Goal: Task Accomplishment & Management: Manage account settings

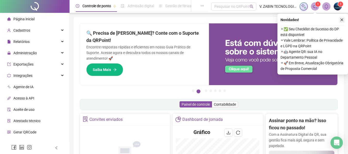
click at [339, 22] on button "button" at bounding box center [342, 20] width 6 height 6
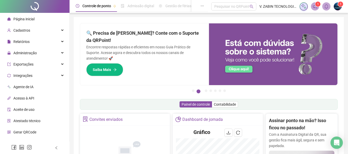
scroll to position [52, 0]
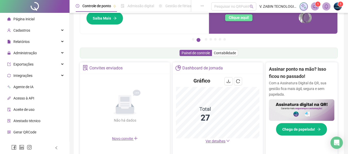
click at [218, 144] on div "Gráfico Total 27 Ver detalhes" at bounding box center [218, 110] width 90 height 73
click at [218, 144] on span "Ver detalhes" at bounding box center [218, 142] width 24 height 6
click at [218, 142] on span "Ver detalhes" at bounding box center [216, 141] width 20 height 4
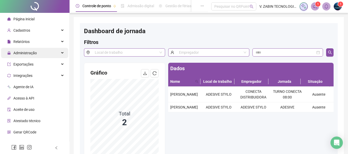
click at [58, 52] on div "Administração" at bounding box center [34, 53] width 67 height 10
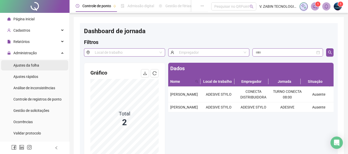
click at [33, 66] on span "Ajustes da folha" at bounding box center [26, 65] width 26 height 4
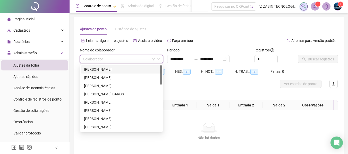
click at [89, 56] on input "search" at bounding box center [119, 59] width 72 height 8
type input "**"
click at [109, 69] on div "[PERSON_NAME]" at bounding box center [121, 70] width 75 height 6
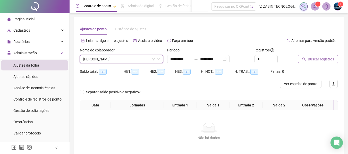
click at [320, 58] on span "Buscar registros" at bounding box center [321, 59] width 26 height 6
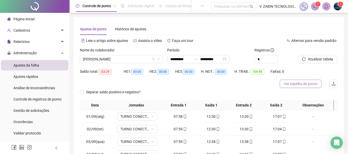
click at [293, 86] on span "Ver espelho de ponto" at bounding box center [300, 84] width 33 height 6
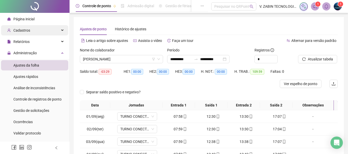
click at [56, 31] on div "Cadastros" at bounding box center [34, 30] width 67 height 10
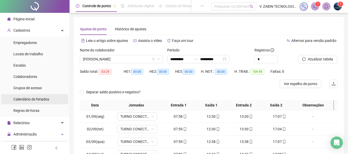
click at [46, 96] on div "Calendário de feriados" at bounding box center [31, 99] width 36 height 10
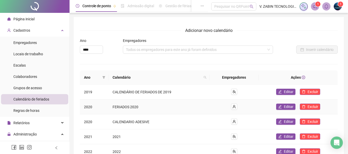
scroll to position [77, 0]
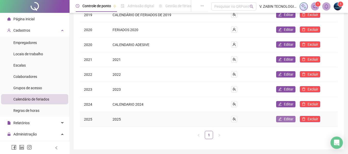
click at [286, 117] on span "Editar" at bounding box center [289, 119] width 10 height 6
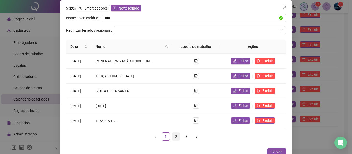
click at [172, 138] on link "2" at bounding box center [176, 137] width 8 height 8
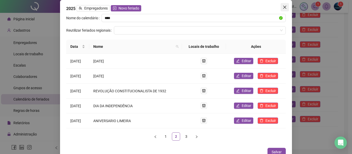
click at [283, 9] on icon "close" at bounding box center [285, 7] width 4 height 4
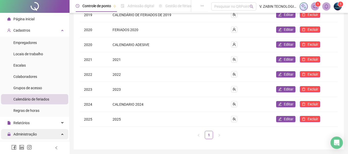
scroll to position [26, 0]
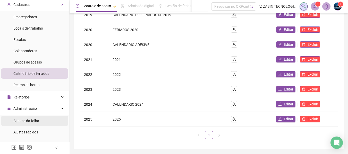
click at [34, 120] on span "Ajustes da folha" at bounding box center [26, 121] width 26 height 4
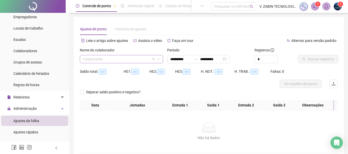
click at [129, 63] on div "Colaborador" at bounding box center [121, 59] width 83 height 8
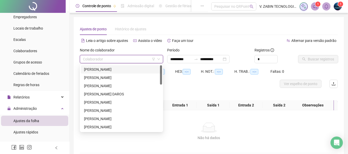
click at [120, 69] on div "[PERSON_NAME]" at bounding box center [121, 70] width 75 height 6
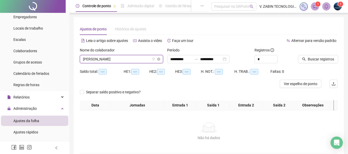
click at [145, 62] on span "[PERSON_NAME]" at bounding box center [121, 59] width 77 height 8
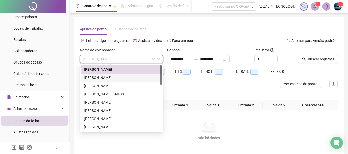
click at [116, 78] on div "[PERSON_NAME]" at bounding box center [121, 78] width 75 height 6
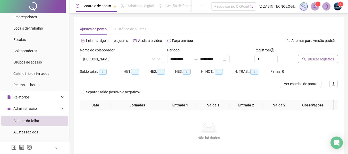
click at [307, 60] on button "Buscar registros" at bounding box center [318, 59] width 40 height 8
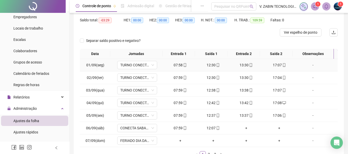
scroll to position [77, 0]
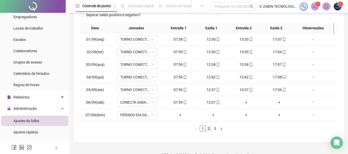
click at [208, 130] on link "2" at bounding box center [209, 129] width 6 height 6
click at [214, 128] on link "3" at bounding box center [215, 129] width 6 height 6
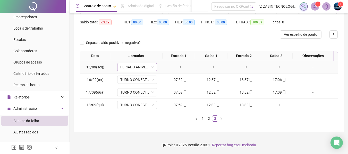
scroll to position [0, 0]
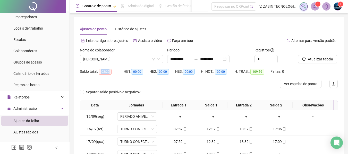
drag, startPoint x: 101, startPoint y: 70, endPoint x: 112, endPoint y: 72, distance: 11.5
click at [112, 72] on div "Saldo total: -03:29" at bounding box center [102, 72] width 44 height 6
copy span "-03:29"
click at [136, 60] on span "[PERSON_NAME]" at bounding box center [121, 59] width 77 height 8
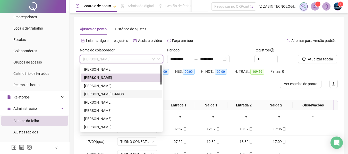
click at [118, 94] on div "[PERSON_NAME] DAROS" at bounding box center [121, 94] width 75 height 6
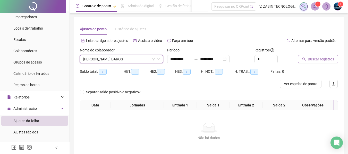
click at [304, 59] on icon "search" at bounding box center [304, 59] width 4 height 4
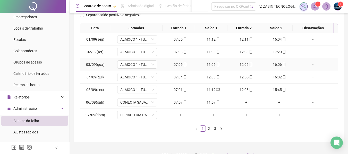
scroll to position [87, 0]
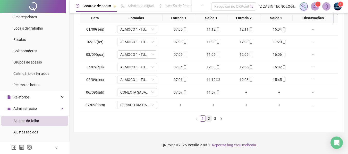
click at [210, 117] on link "2" at bounding box center [209, 119] width 6 height 6
click at [216, 118] on link "3" at bounding box center [215, 119] width 6 height 6
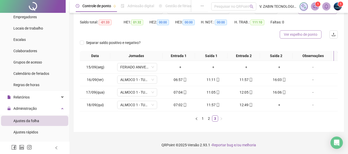
click at [307, 33] on span "Ver espelho de ponto" at bounding box center [300, 35] width 33 height 6
drag, startPoint x: 100, startPoint y: 21, endPoint x: 112, endPoint y: 23, distance: 12.4
click at [112, 23] on div "Saldo total: -01:33" at bounding box center [102, 22] width 44 height 6
copy span "-01:33"
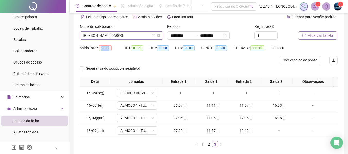
click at [109, 36] on span "[PERSON_NAME] DAROS" at bounding box center [121, 36] width 77 height 8
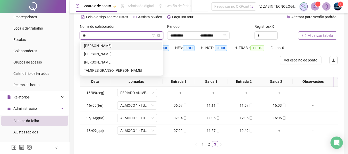
type input "***"
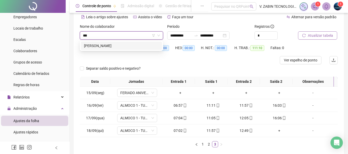
click at [107, 43] on div "[PERSON_NAME]" at bounding box center [121, 46] width 75 height 6
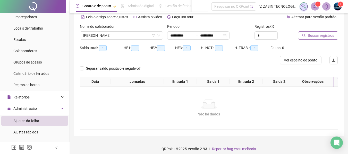
click at [310, 35] on span "Buscar registros" at bounding box center [321, 36] width 26 height 6
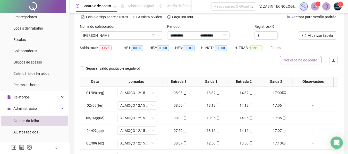
click at [309, 61] on span "Ver espelho de ponto" at bounding box center [300, 60] width 33 height 6
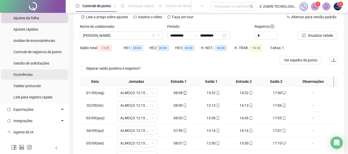
scroll to position [103, 0]
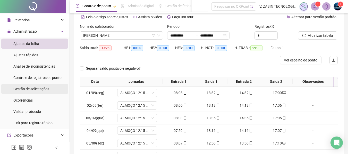
click at [40, 87] on span "Gestão de solicitações" at bounding box center [31, 89] width 36 height 4
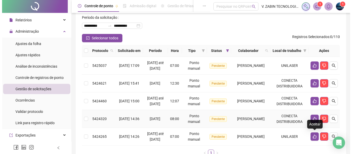
scroll to position [77, 0]
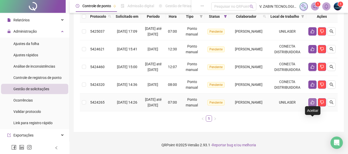
click at [310, 106] on button "button" at bounding box center [312, 102] width 8 height 8
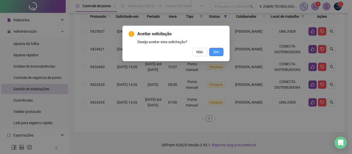
click at [215, 56] on button "Sim" at bounding box center [216, 52] width 14 height 8
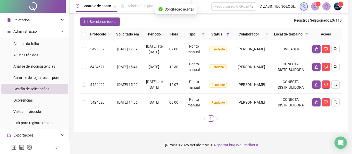
scroll to position [59, 0]
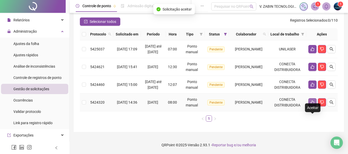
click at [311, 100] on button "button" at bounding box center [312, 102] width 8 height 8
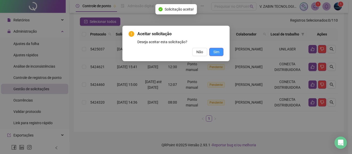
click at [218, 50] on span "Sim" at bounding box center [216, 52] width 6 height 6
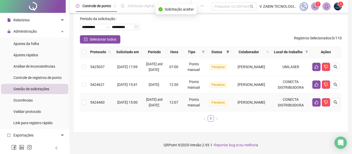
scroll to position [41, 0]
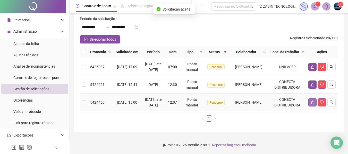
click at [310, 99] on button "button" at bounding box center [312, 102] width 8 height 8
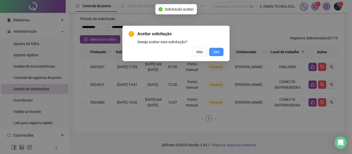
click at [215, 52] on span "Sim" at bounding box center [216, 52] width 6 height 6
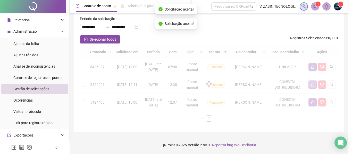
scroll to position [18, 0]
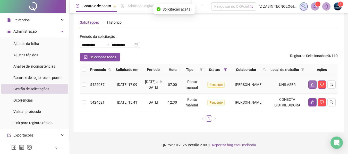
click at [311, 83] on icon "like" at bounding box center [312, 85] width 4 height 4
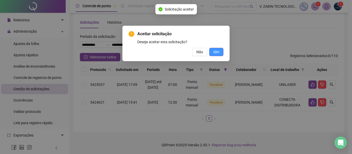
click at [216, 55] on span "Sim" at bounding box center [216, 52] width 6 height 6
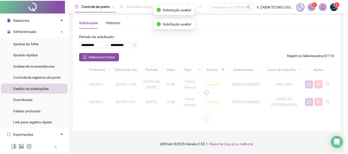
scroll to position [0, 0]
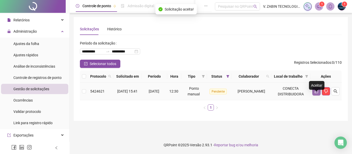
click at [315, 93] on icon "like" at bounding box center [316, 91] width 4 height 4
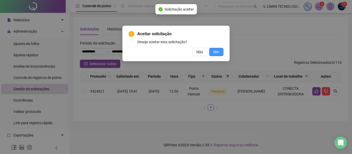
click at [217, 52] on span "Sim" at bounding box center [216, 52] width 6 height 6
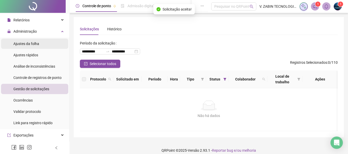
click at [32, 40] on div "Ajustes da folha" at bounding box center [26, 44] width 26 height 10
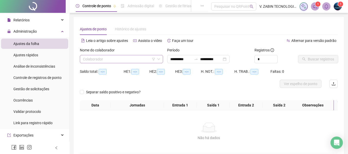
click at [120, 59] on input "search" at bounding box center [119, 59] width 72 height 8
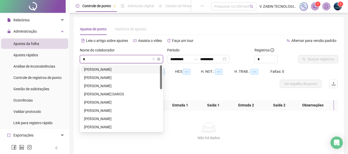
type input "**"
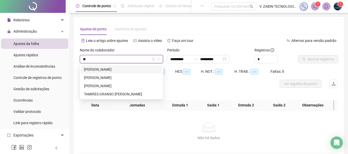
click at [117, 68] on div "[PERSON_NAME]" at bounding box center [121, 70] width 75 height 6
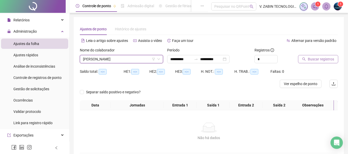
click at [311, 59] on span "Buscar registros" at bounding box center [321, 59] width 26 height 6
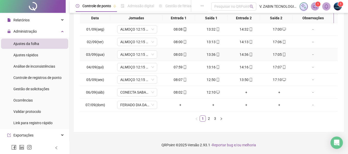
scroll to position [36, 0]
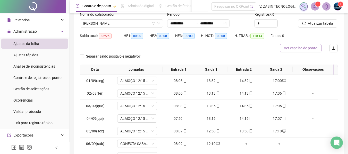
click at [303, 48] on span "Ver espelho de ponto" at bounding box center [300, 48] width 33 height 6
drag, startPoint x: 102, startPoint y: 37, endPoint x: 109, endPoint y: 38, distance: 7.3
click at [109, 38] on span "-02:25" at bounding box center [105, 36] width 13 height 6
copy span "-02:25"
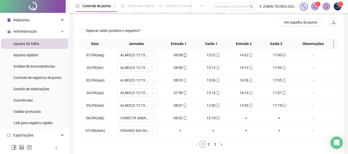
scroll to position [87, 0]
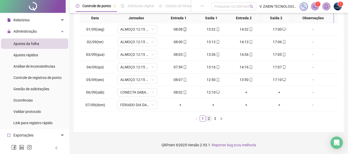
click at [210, 119] on link "2" at bounding box center [209, 119] width 6 height 6
click at [216, 118] on link "3" at bounding box center [215, 119] width 6 height 6
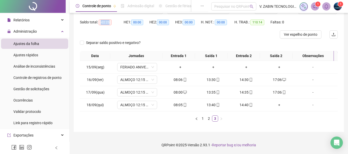
scroll to position [24, 0]
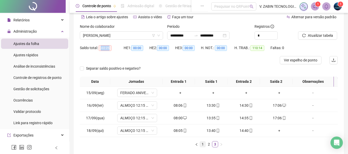
drag, startPoint x: 204, startPoint y: 143, endPoint x: 202, endPoint y: 142, distance: 3.0
click at [202, 142] on link "1" at bounding box center [203, 145] width 6 height 6
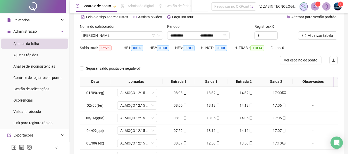
click at [112, 47] on div "Saldo total: -02:25" at bounding box center [102, 48] width 44 height 6
click at [108, 35] on span "[PERSON_NAME]" at bounding box center [121, 36] width 77 height 8
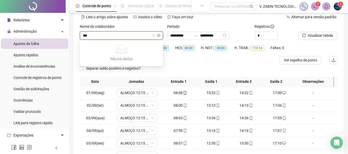
type input "**"
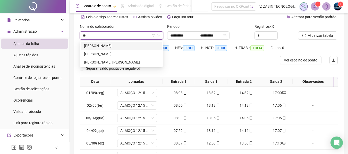
click at [130, 45] on div "[PERSON_NAME]" at bounding box center [121, 46] width 75 height 6
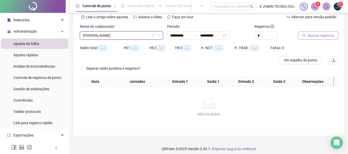
click at [317, 37] on span "Buscar registros" at bounding box center [321, 36] width 26 height 6
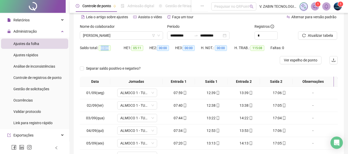
drag, startPoint x: 100, startPoint y: 48, endPoint x: 109, endPoint y: 48, distance: 9.3
click at [109, 48] on span "02:34" at bounding box center [105, 48] width 12 height 6
copy span "02:34"
click at [306, 61] on span "Ver espelho de ponto" at bounding box center [300, 60] width 33 height 6
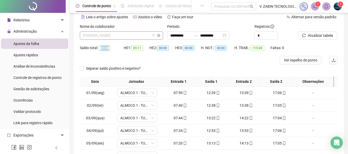
click at [119, 33] on span "[PERSON_NAME]" at bounding box center [121, 36] width 77 height 8
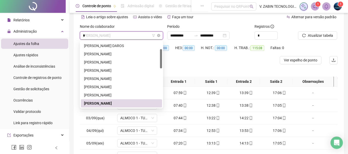
scroll to position [0, 0]
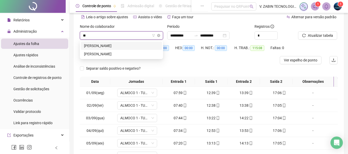
type input "***"
click at [108, 44] on div "[PERSON_NAME]" at bounding box center [121, 46] width 75 height 6
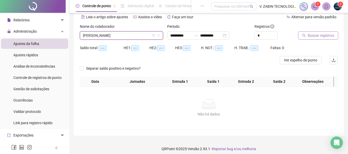
click at [324, 35] on span "Buscar registros" at bounding box center [321, 36] width 26 height 6
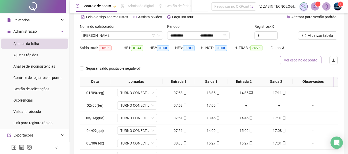
click at [303, 61] on span "Ver espelho de ponto" at bounding box center [300, 60] width 33 height 6
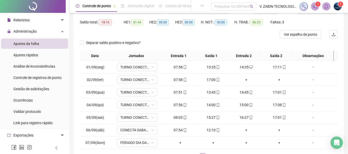
scroll to position [24, 0]
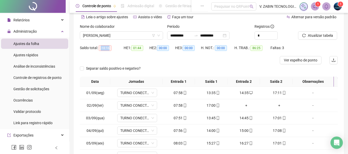
drag, startPoint x: 106, startPoint y: 48, endPoint x: 110, endPoint y: 50, distance: 5.1
click at [110, 50] on span "-18:16" at bounding box center [105, 48] width 13 height 6
copy span "-18:16"
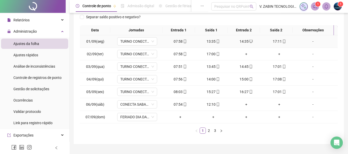
scroll to position [87, 0]
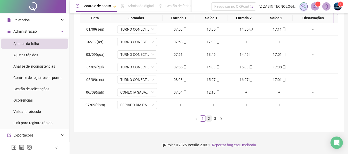
click at [209, 119] on link "2" at bounding box center [209, 119] width 6 height 6
click at [202, 118] on link "1" at bounding box center [203, 119] width 6 height 6
click at [210, 120] on link "2" at bounding box center [209, 119] width 6 height 6
click at [308, 94] on div "-" at bounding box center [313, 93] width 30 height 6
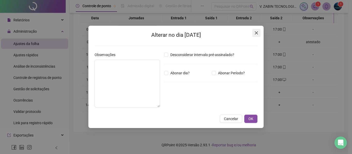
click at [256, 32] on icon "close" at bounding box center [256, 33] width 4 height 4
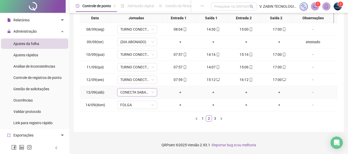
click at [150, 92] on span "CONECTA SABADO" at bounding box center [137, 93] width 34 height 8
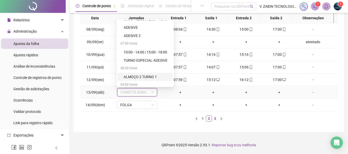
scroll to position [198, 0]
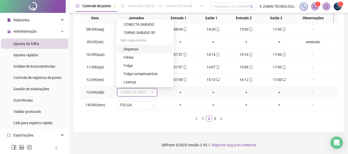
click at [141, 47] on div "Dispensa" at bounding box center [147, 49] width 46 height 6
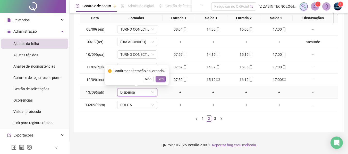
click at [160, 80] on span "Sim" at bounding box center [161, 79] width 6 height 6
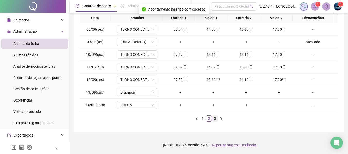
click at [214, 121] on link "3" at bounding box center [215, 119] width 6 height 6
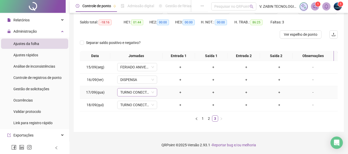
click at [148, 94] on span "TURNO CONECTA 08:00" at bounding box center [137, 93] width 34 height 8
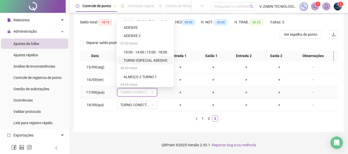
scroll to position [198, 0]
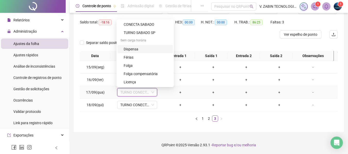
click at [139, 47] on div "Dispensa" at bounding box center [147, 49] width 46 height 6
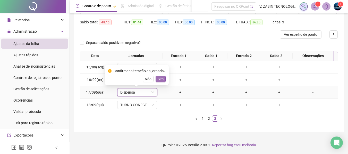
click at [162, 79] on span "Sim" at bounding box center [161, 79] width 6 height 6
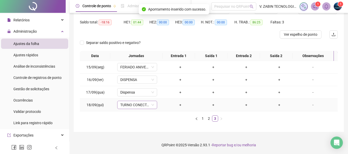
click at [141, 106] on span "TURNO CONECTA 08:00" at bounding box center [137, 105] width 34 height 8
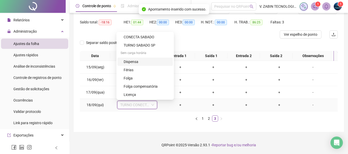
click at [141, 60] on div "Dispensa" at bounding box center [147, 62] width 46 height 6
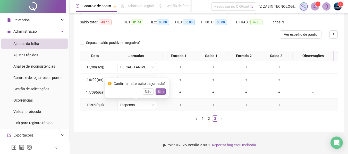
click at [158, 91] on span "Sim" at bounding box center [161, 92] width 6 height 6
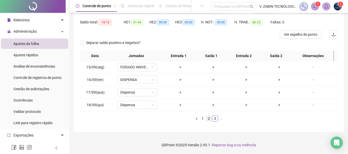
click at [207, 119] on link "2" at bounding box center [209, 119] width 6 height 6
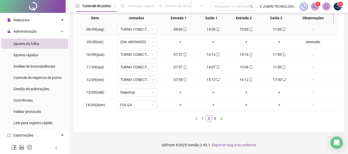
scroll to position [0, 0]
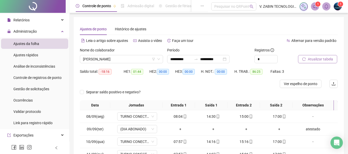
click at [307, 60] on button "Atualizar tabela" at bounding box center [317, 59] width 39 height 8
click at [294, 88] on button "Ver espelho de ponto" at bounding box center [301, 84] width 42 height 8
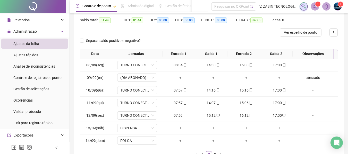
scroll to position [26, 0]
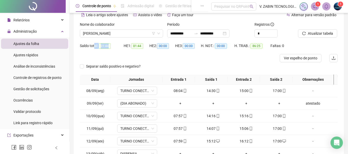
drag, startPoint x: 108, startPoint y: 46, endPoint x: 95, endPoint y: 47, distance: 13.4
click at [95, 47] on div "Saldo total: 01:44" at bounding box center [102, 46] width 44 height 6
click at [103, 59] on div at bounding box center [176, 58] width 193 height 8
drag, startPoint x: 100, startPoint y: 46, endPoint x: 108, endPoint y: 47, distance: 8.4
click at [108, 47] on span "01:44" at bounding box center [105, 46] width 12 height 6
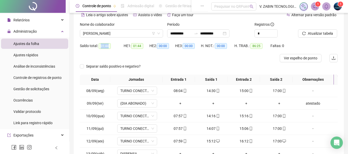
copy span "01:44"
click at [296, 58] on span "Ver espelho de ponto" at bounding box center [300, 58] width 33 height 6
click at [289, 56] on span "Ver espelho de ponto" at bounding box center [300, 58] width 33 height 6
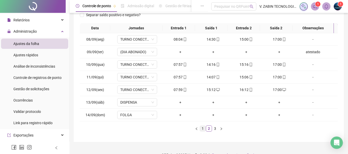
click at [203, 128] on link "1" at bounding box center [203, 129] width 6 height 6
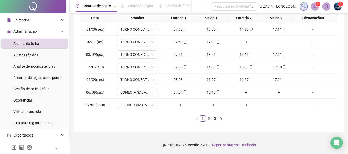
scroll to position [10, 0]
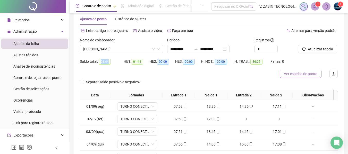
click at [299, 75] on span "Ver espelho de ponto" at bounding box center [300, 74] width 33 height 6
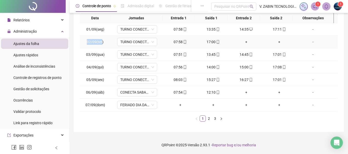
drag, startPoint x: 86, startPoint y: 41, endPoint x: 102, endPoint y: 41, distance: 15.7
click at [102, 41] on td "02/09(ter)" at bounding box center [95, 42] width 31 height 13
click at [244, 42] on div "+" at bounding box center [246, 42] width 29 height 6
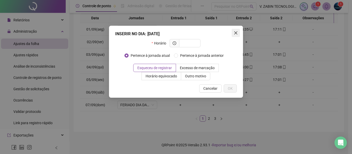
click at [236, 33] on icon "close" at bounding box center [236, 33] width 4 height 4
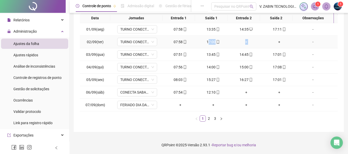
drag, startPoint x: 207, startPoint y: 43, endPoint x: 263, endPoint y: 43, distance: 55.6
click at [263, 43] on tr "02/09(ter) TURNO CONECTA 08:00 07:58 17:00 + + -" at bounding box center [209, 42] width 258 height 13
click at [244, 43] on div "+" at bounding box center [246, 42] width 29 height 6
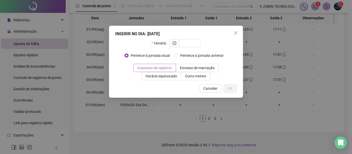
click at [167, 68] on span "Esqueceu de registrar" at bounding box center [154, 68] width 35 height 4
click at [168, 68] on span "Esqueceu de registrar" at bounding box center [154, 68] width 35 height 4
click at [189, 41] on input "text" at bounding box center [189, 43] width 14 height 6
type input "*****"
click at [232, 84] on button "OK" at bounding box center [230, 88] width 13 height 8
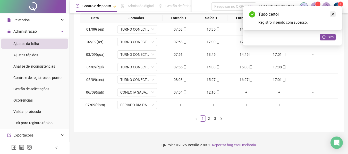
click at [335, 15] on link "Close" at bounding box center [333, 14] width 6 height 6
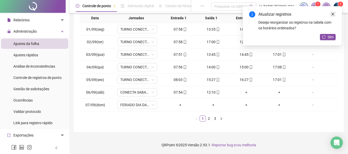
click at [333, 13] on icon "close" at bounding box center [333, 14] width 4 height 4
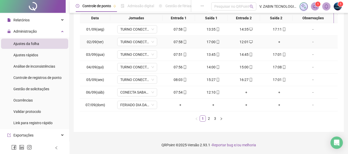
click at [277, 40] on div "+" at bounding box center [279, 42] width 29 height 6
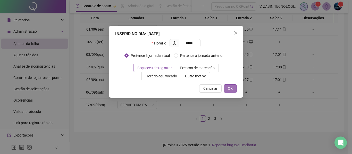
type input "*****"
click at [235, 89] on button "OK" at bounding box center [230, 88] width 13 height 8
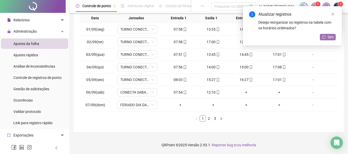
click at [329, 37] on span "Sim" at bounding box center [331, 37] width 6 height 6
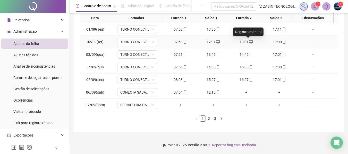
click at [249, 42] on icon "desktop" at bounding box center [251, 42] width 4 height 4
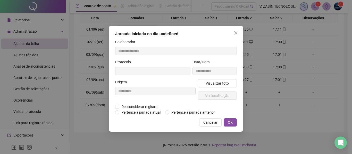
type input "**********"
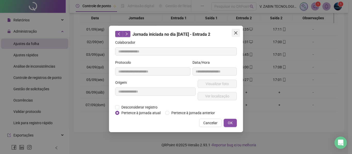
click at [235, 33] on icon "close" at bounding box center [235, 32] width 3 height 3
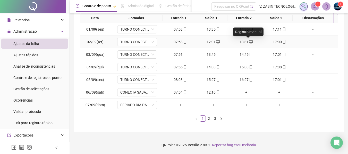
click at [249, 41] on span "desktop" at bounding box center [251, 42] width 4 height 4
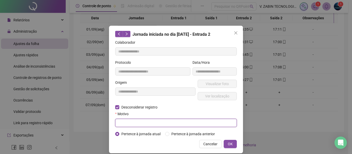
click at [162, 124] on input "text" at bounding box center [176, 123] width 122 height 8
type input "****"
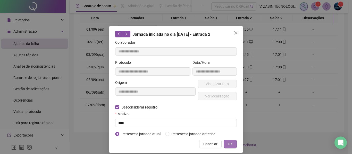
click at [229, 142] on span "OK" at bounding box center [230, 144] width 5 height 6
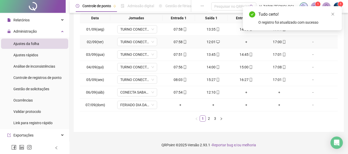
click at [245, 41] on div "+" at bounding box center [246, 42] width 29 height 6
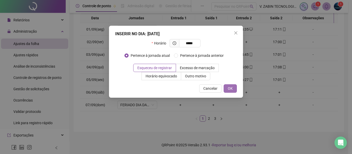
type input "*****"
click at [232, 88] on span "OK" at bounding box center [230, 89] width 5 height 6
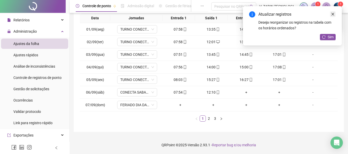
click at [335, 13] on link "Close" at bounding box center [333, 14] width 6 height 6
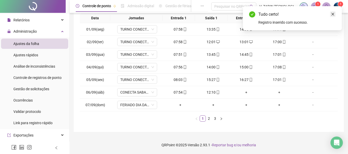
click at [333, 15] on icon "close" at bounding box center [333, 14] width 4 height 4
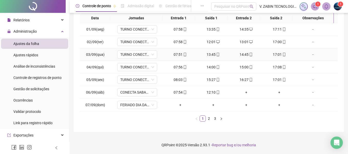
scroll to position [10, 0]
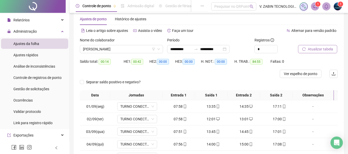
click at [316, 47] on span "Atualizar tabela" at bounding box center [320, 49] width 25 height 6
click at [308, 75] on span "Ver espelho de ponto" at bounding box center [300, 74] width 33 height 6
drag, startPoint x: 101, startPoint y: 62, endPoint x: 110, endPoint y: 62, distance: 9.0
click at [110, 62] on div "Saldo total: 00:42" at bounding box center [102, 62] width 44 height 6
copy span "00:42"
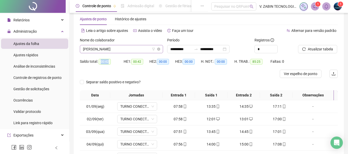
click at [131, 50] on span "[PERSON_NAME]" at bounding box center [121, 49] width 77 height 8
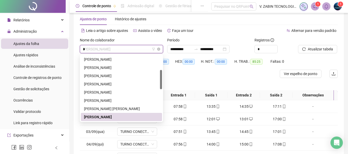
scroll to position [0, 0]
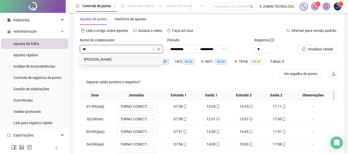
type input "***"
click at [120, 58] on div "[PERSON_NAME]" at bounding box center [121, 60] width 75 height 6
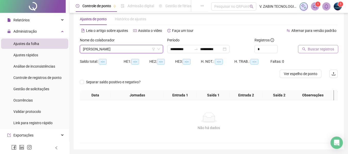
click at [312, 50] on span "Buscar registros" at bounding box center [321, 49] width 26 height 6
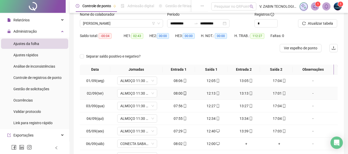
scroll to position [87, 0]
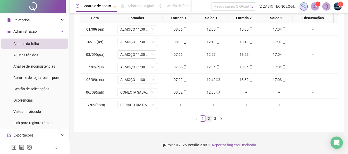
click at [208, 117] on link "2" at bounding box center [209, 119] width 6 height 6
click at [215, 117] on link "3" at bounding box center [215, 119] width 6 height 6
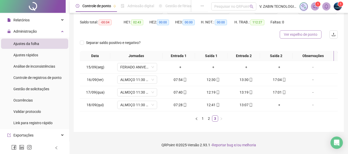
click at [312, 33] on span "Ver espelho de ponto" at bounding box center [300, 35] width 33 height 6
click at [102, 20] on span "-00:04" at bounding box center [105, 23] width 13 height 6
drag, startPoint x: 100, startPoint y: 22, endPoint x: 111, endPoint y: 24, distance: 10.7
click at [111, 24] on span "-00:04" at bounding box center [105, 23] width 13 height 6
copy span "-00:04"
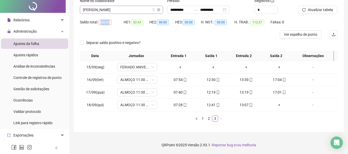
scroll to position [0, 0]
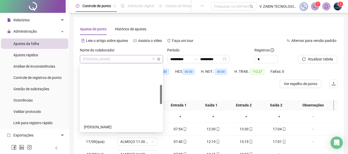
click at [132, 60] on span "[PERSON_NAME]" at bounding box center [121, 59] width 77 height 8
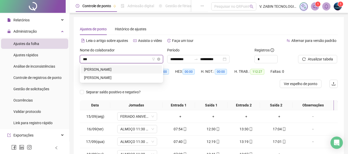
type input "****"
click at [142, 68] on div "[PERSON_NAME]" at bounding box center [121, 70] width 75 height 6
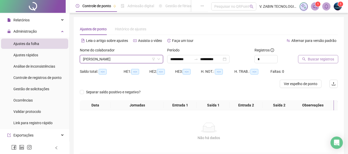
click at [314, 57] on span "Buscar registros" at bounding box center [321, 59] width 26 height 6
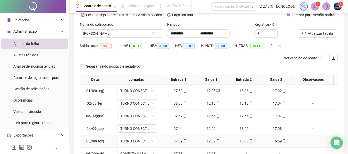
scroll to position [87, 0]
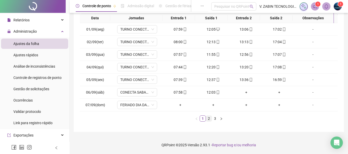
click at [210, 119] on link "2" at bounding box center [209, 119] width 6 height 6
click at [215, 118] on link "3" at bounding box center [215, 119] width 6 height 6
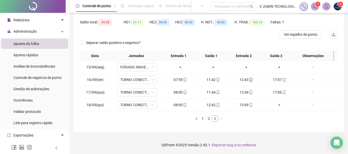
scroll to position [49, 0]
click at [292, 36] on span "Ver espelho de ponto" at bounding box center [300, 35] width 33 height 6
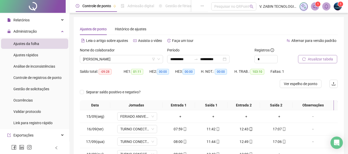
click at [310, 59] on span "Atualizar tabela" at bounding box center [320, 59] width 25 height 6
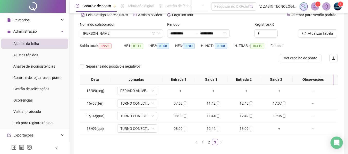
scroll to position [49, 0]
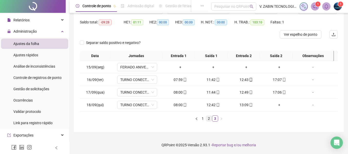
click at [209, 118] on link "2" at bounding box center [209, 119] width 6 height 6
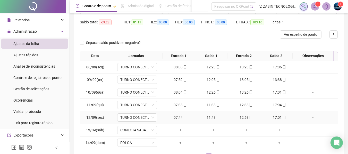
scroll to position [75, 0]
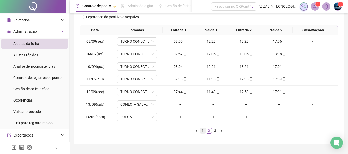
click at [204, 130] on link "1" at bounding box center [203, 131] width 6 height 6
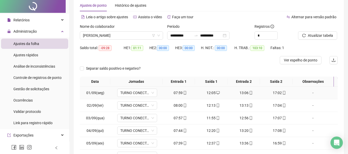
scroll to position [0, 0]
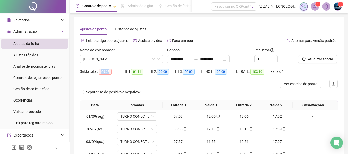
drag, startPoint x: 100, startPoint y: 71, endPoint x: 111, endPoint y: 71, distance: 11.1
click at [111, 71] on span "-09:28" at bounding box center [105, 72] width 13 height 6
copy span "-09:28"
click at [119, 61] on span "[PERSON_NAME]" at bounding box center [121, 59] width 77 height 8
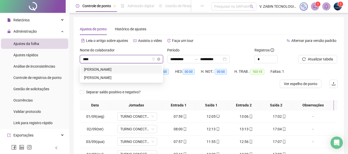
type input "*****"
click at [120, 67] on div "[PERSON_NAME]" at bounding box center [121, 70] width 75 height 6
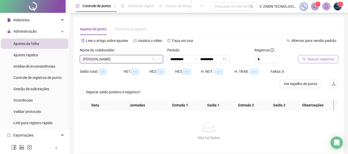
click at [321, 58] on span "Buscar registros" at bounding box center [321, 59] width 26 height 6
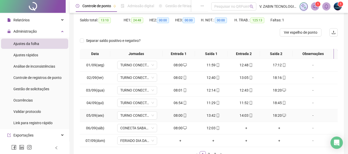
scroll to position [77, 0]
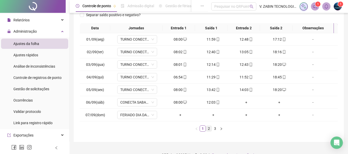
click at [209, 127] on link "2" at bounding box center [209, 129] width 6 height 6
click at [216, 127] on link "3" at bounding box center [215, 129] width 6 height 6
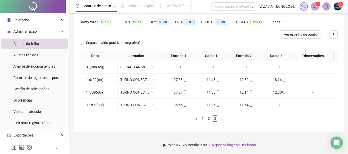
scroll to position [49, 0]
click at [203, 121] on link "1" at bounding box center [203, 119] width 6 height 6
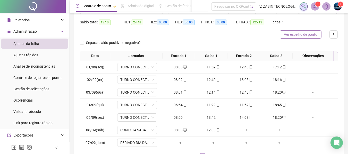
click at [298, 37] on span "Ver espelho de ponto" at bounding box center [300, 35] width 33 height 6
drag, startPoint x: 101, startPoint y: 21, endPoint x: 110, endPoint y: 21, distance: 8.8
click at [110, 21] on span "13:10" at bounding box center [105, 23] width 12 height 6
copy span "13:10"
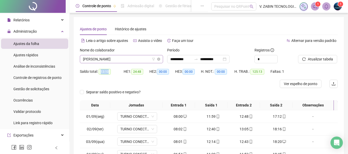
click at [114, 60] on span "[PERSON_NAME]" at bounding box center [121, 59] width 77 height 8
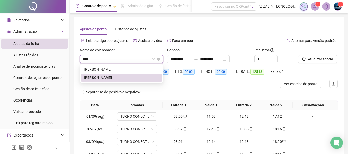
type input "*****"
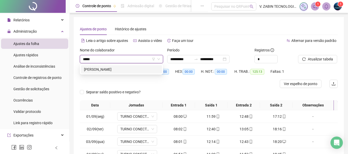
click at [116, 70] on div "[PERSON_NAME]" at bounding box center [121, 70] width 75 height 6
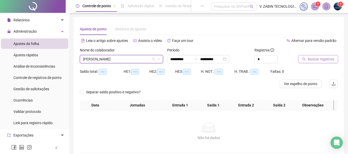
click at [312, 60] on span "Buscar registros" at bounding box center [321, 59] width 26 height 6
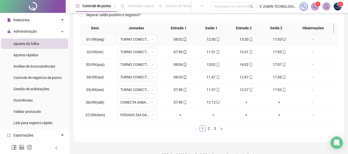
scroll to position [87, 0]
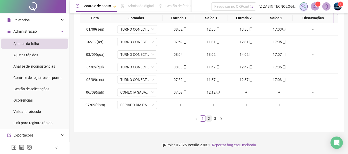
click at [208, 117] on link "2" at bounding box center [209, 119] width 6 height 6
click at [213, 121] on link "3" at bounding box center [215, 119] width 6 height 6
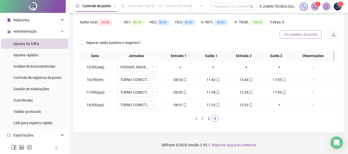
click at [305, 37] on span "Ver espelho de ponto" at bounding box center [300, 35] width 33 height 6
drag, startPoint x: 100, startPoint y: 21, endPoint x: 109, endPoint y: 22, distance: 8.8
click at [109, 22] on span "-03:59" at bounding box center [105, 23] width 13 height 6
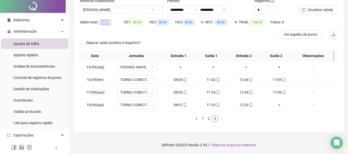
scroll to position [0, 0]
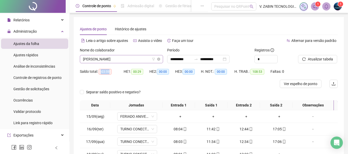
click at [123, 60] on span "[PERSON_NAME]" at bounding box center [121, 59] width 77 height 8
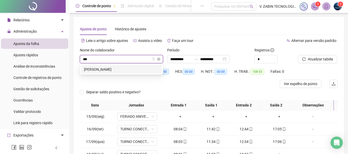
type input "****"
click at [124, 68] on div "[PERSON_NAME]" at bounding box center [121, 70] width 75 height 6
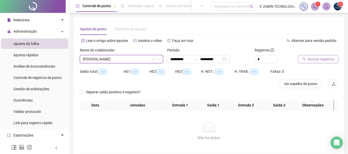
click at [317, 59] on span "Buscar registros" at bounding box center [321, 59] width 26 height 6
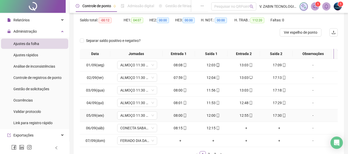
scroll to position [77, 0]
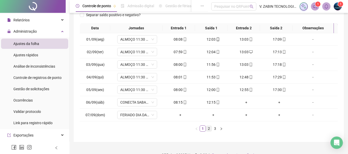
click at [207, 128] on link "2" at bounding box center [209, 129] width 6 height 6
click at [215, 129] on link "3" at bounding box center [215, 129] width 6 height 6
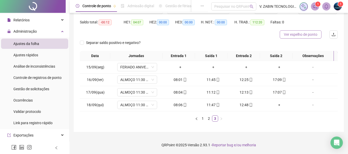
click at [305, 32] on span "Ver espelho de ponto" at bounding box center [300, 35] width 33 height 6
drag, startPoint x: 99, startPoint y: 23, endPoint x: 112, endPoint y: 22, distance: 12.9
click at [112, 22] on div "Saldo total: -00:12" at bounding box center [102, 22] width 44 height 6
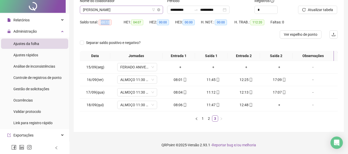
scroll to position [0, 0]
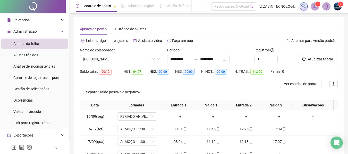
click at [124, 64] on div "Nome do colaborador [PERSON_NAME]" at bounding box center [121, 57] width 87 height 20
drag, startPoint x: 123, startPoint y: 63, endPoint x: 124, endPoint y: 59, distance: 3.7
click at [123, 61] on span "[PERSON_NAME]" at bounding box center [121, 59] width 77 height 8
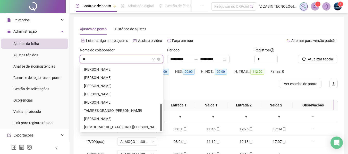
scroll to position [0, 0]
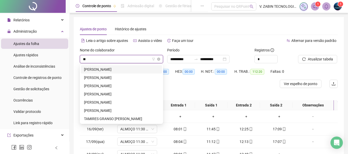
type input "***"
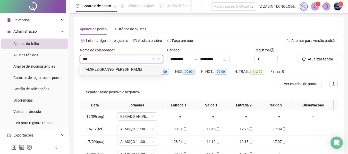
click at [124, 69] on div "TAMIRES GRANSO [PERSON_NAME]" at bounding box center [121, 70] width 75 height 6
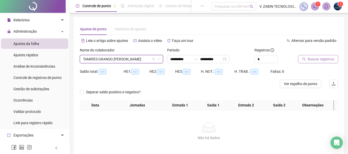
click at [313, 58] on span "Buscar registros" at bounding box center [321, 59] width 26 height 6
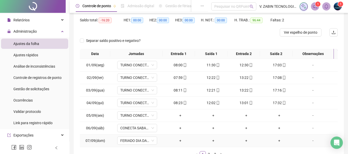
scroll to position [87, 0]
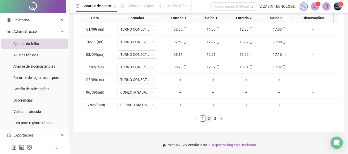
click at [209, 120] on link "2" at bounding box center [209, 119] width 6 height 6
click at [214, 120] on link "3" at bounding box center [215, 119] width 6 height 6
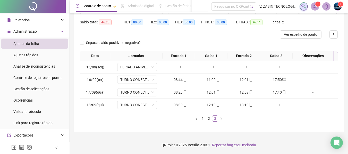
scroll to position [49, 0]
click at [201, 120] on link "1" at bounding box center [203, 119] width 6 height 6
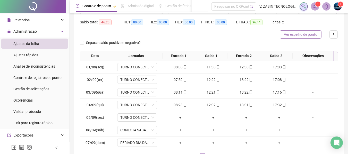
click at [297, 36] on span "Ver espelho de ponto" at bounding box center [300, 35] width 33 height 6
drag, startPoint x: 100, startPoint y: 21, endPoint x: 109, endPoint y: 23, distance: 9.8
click at [109, 23] on span "-16:20" at bounding box center [105, 23] width 13 height 6
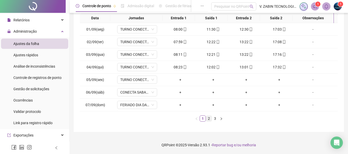
click at [207, 117] on link "2" at bounding box center [209, 119] width 6 height 6
click at [201, 118] on link "1" at bounding box center [203, 119] width 6 height 6
click at [209, 117] on link "2" at bounding box center [209, 119] width 6 height 6
click at [215, 117] on link "3" at bounding box center [215, 119] width 6 height 6
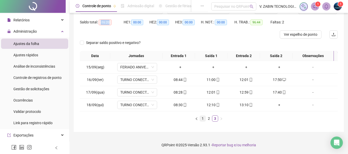
click at [200, 119] on link "1" at bounding box center [203, 119] width 6 height 6
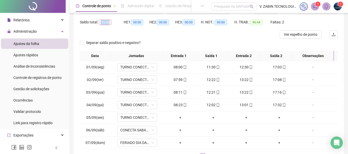
scroll to position [75, 0]
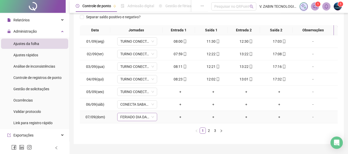
click at [152, 117] on icon "down" at bounding box center [152, 117] width 3 height 3
click at [138, 118] on span "FERIADO DIA DA INDEPENDÊNCIA" at bounding box center [137, 117] width 34 height 8
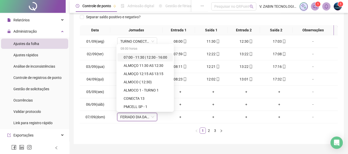
click at [155, 142] on div "**********" at bounding box center [209, 43] width 270 height 202
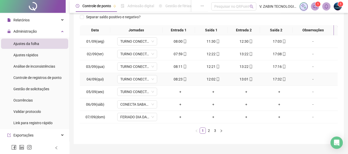
scroll to position [0, 0]
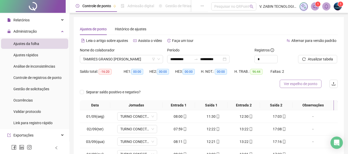
click at [314, 86] on span "Ver espelho de ponto" at bounding box center [300, 84] width 33 height 6
click at [114, 60] on span "TAMIRES GRANSO [PERSON_NAME]" at bounding box center [121, 59] width 77 height 8
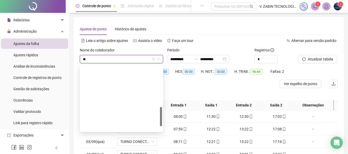
type input "***"
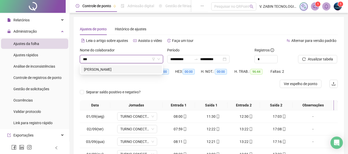
click at [111, 68] on div "[PERSON_NAME]" at bounding box center [121, 70] width 75 height 6
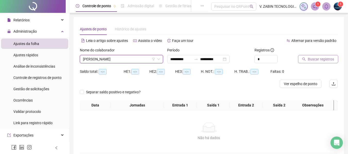
click at [324, 61] on span "Buscar registros" at bounding box center [321, 59] width 26 height 6
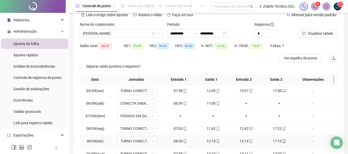
scroll to position [77, 0]
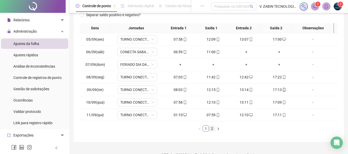
click at [213, 128] on link "2" at bounding box center [212, 129] width 6 height 6
click at [206, 128] on link "1" at bounding box center [206, 129] width 6 height 6
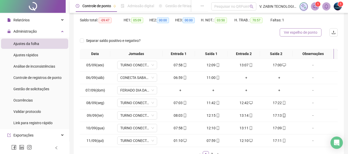
click at [315, 31] on span "Ver espelho de ponto" at bounding box center [300, 33] width 33 height 6
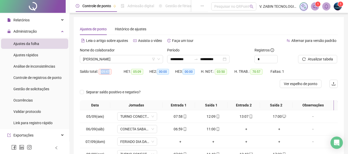
drag, startPoint x: 101, startPoint y: 72, endPoint x: 112, endPoint y: 71, distance: 11.4
click at [112, 71] on div "Saldo total: -09:47" at bounding box center [102, 72] width 44 height 6
click at [297, 83] on span "Ver espelho de ponto" at bounding box center [300, 84] width 33 height 6
drag, startPoint x: 124, startPoint y: 61, endPoint x: 127, endPoint y: 58, distance: 3.8
click at [126, 59] on span "[PERSON_NAME]" at bounding box center [121, 59] width 77 height 8
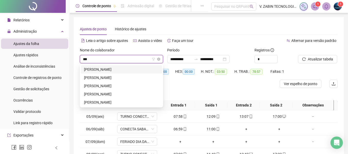
type input "****"
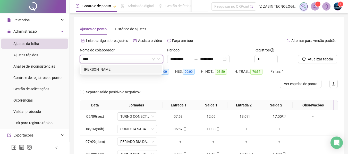
click at [120, 71] on div "[PERSON_NAME]" at bounding box center [121, 70] width 75 height 6
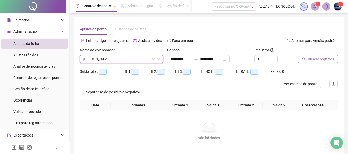
click at [311, 58] on span "Buscar registros" at bounding box center [321, 59] width 26 height 6
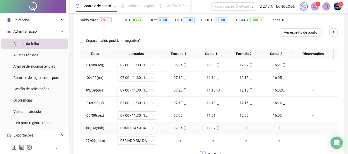
scroll to position [87, 0]
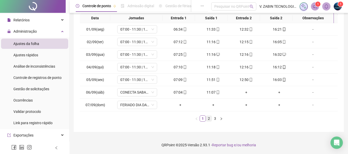
click at [210, 120] on link "2" at bounding box center [209, 119] width 6 height 6
click at [216, 120] on link "3" at bounding box center [215, 119] width 6 height 6
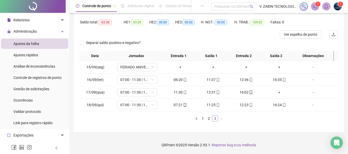
scroll to position [49, 0]
drag, startPoint x: 86, startPoint y: 91, endPoint x: 103, endPoint y: 93, distance: 17.6
click at [103, 93] on td "17/09(qua)" at bounding box center [95, 92] width 31 height 13
drag, startPoint x: 173, startPoint y: 90, endPoint x: 181, endPoint y: 92, distance: 8.8
click at [181, 92] on div "11:30" at bounding box center [180, 93] width 29 height 6
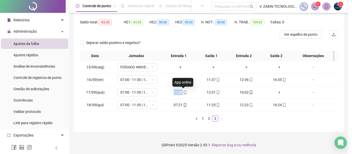
type input "**********"
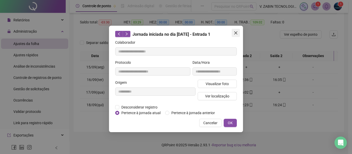
click at [234, 32] on icon "close" at bounding box center [236, 33] width 4 height 4
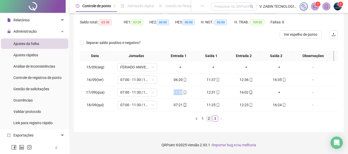
click at [207, 121] on link "2" at bounding box center [209, 119] width 6 height 6
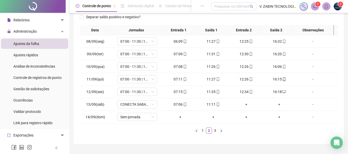
scroll to position [0, 0]
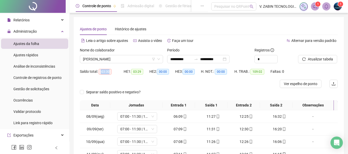
drag, startPoint x: 100, startPoint y: 73, endPoint x: 111, endPoint y: 75, distance: 11.5
click at [111, 75] on div "Saldo total: -03:30" at bounding box center [102, 71] width 44 height 8
click at [120, 61] on span "[PERSON_NAME]" at bounding box center [121, 59] width 77 height 8
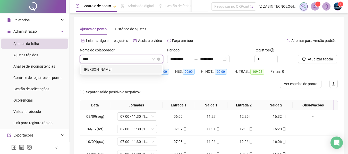
type input "*****"
click at [123, 68] on div "[PERSON_NAME]" at bounding box center [121, 70] width 75 height 6
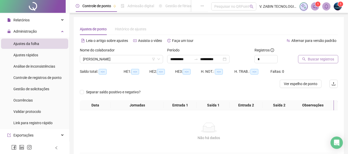
click at [319, 56] on button "Buscar registros" at bounding box center [318, 59] width 40 height 8
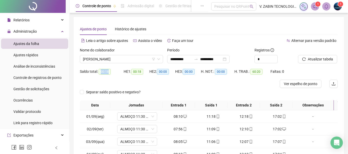
drag, startPoint x: 101, startPoint y: 73, endPoint x: 109, endPoint y: 74, distance: 8.3
click at [109, 74] on span "00:18" at bounding box center [105, 72] width 12 height 6
click at [137, 55] on div "Nome do colaborador" at bounding box center [121, 51] width 83 height 8
click at [140, 57] on span "[PERSON_NAME]" at bounding box center [121, 59] width 77 height 8
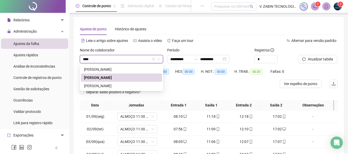
type input "*****"
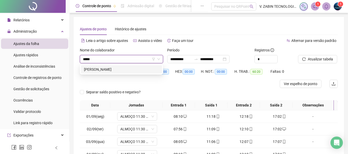
drag, startPoint x: 132, startPoint y: 70, endPoint x: 128, endPoint y: 71, distance: 3.6
click at [132, 70] on div "[PERSON_NAME]" at bounding box center [121, 70] width 75 height 6
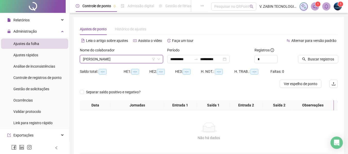
click at [321, 63] on div "Buscar registros" at bounding box center [318, 57] width 44 height 20
click at [322, 63] on button "Buscar registros" at bounding box center [318, 59] width 40 height 8
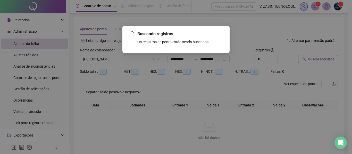
click at [322, 62] on div "Buscando registros Os registros de ponto estão sendo buscados... OK" at bounding box center [176, 77] width 352 height 154
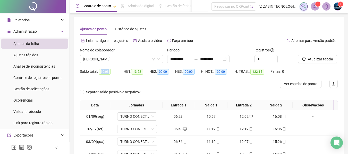
drag, startPoint x: 100, startPoint y: 72, endPoint x: 108, endPoint y: 72, distance: 8.0
click at [108, 72] on span "10:08" at bounding box center [105, 72] width 12 height 6
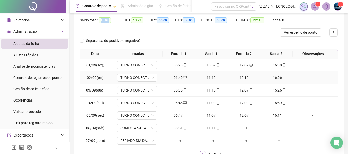
scroll to position [77, 0]
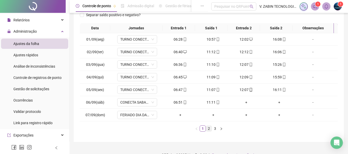
click at [208, 129] on link "2" at bounding box center [209, 129] width 6 height 6
click at [213, 129] on link "3" at bounding box center [215, 129] width 6 height 6
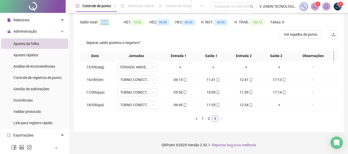
scroll to position [0, 0]
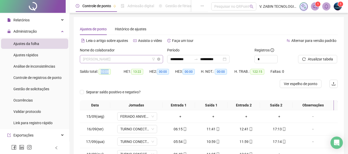
click at [114, 57] on span "[PERSON_NAME]" at bounding box center [121, 59] width 77 height 8
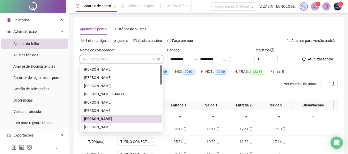
type input "*"
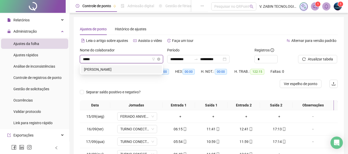
type input "******"
click at [117, 70] on div "[PERSON_NAME]" at bounding box center [121, 70] width 75 height 6
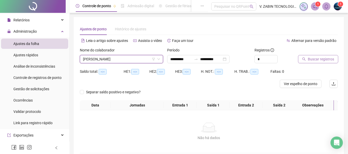
click at [314, 58] on span "Buscar registros" at bounding box center [321, 59] width 26 height 6
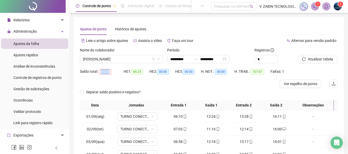
drag, startPoint x: 100, startPoint y: 72, endPoint x: 111, endPoint y: 74, distance: 11.4
click at [111, 74] on span "-04:43" at bounding box center [105, 72] width 13 height 6
click at [304, 85] on span "Ver espelho de ponto" at bounding box center [300, 84] width 33 height 6
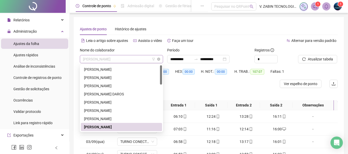
click at [103, 58] on span "[PERSON_NAME]" at bounding box center [121, 59] width 77 height 8
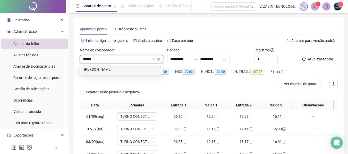
type input "*******"
click at [111, 68] on div "[PERSON_NAME]" at bounding box center [121, 70] width 75 height 6
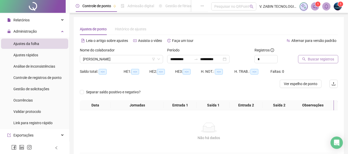
click at [317, 61] on span "Buscar registros" at bounding box center [321, 59] width 26 height 6
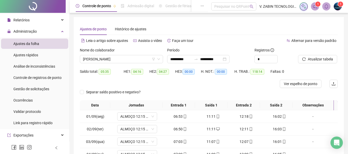
scroll to position [77, 0]
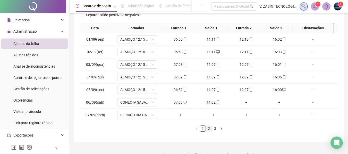
click at [209, 129] on link "2" at bounding box center [209, 129] width 6 height 6
click at [214, 129] on link "3" at bounding box center [215, 129] width 6 height 6
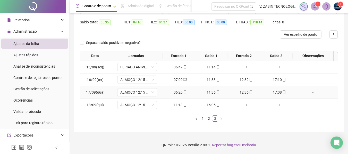
scroll to position [24, 0]
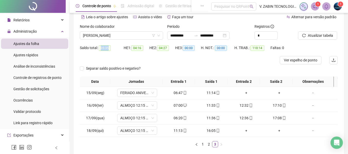
drag, startPoint x: 100, startPoint y: 48, endPoint x: 109, endPoint y: 48, distance: 8.5
click at [109, 48] on span "05:35" at bounding box center [105, 48] width 12 height 6
click at [118, 38] on span "[PERSON_NAME]" at bounding box center [121, 36] width 77 height 8
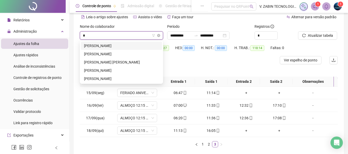
scroll to position [0, 0]
type input "**"
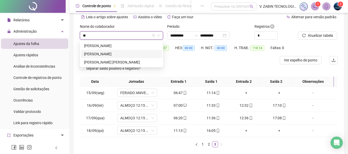
click at [122, 54] on div "[PERSON_NAME]" at bounding box center [121, 54] width 75 height 6
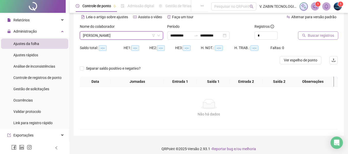
click at [311, 38] on span "Buscar registros" at bounding box center [321, 36] width 26 height 6
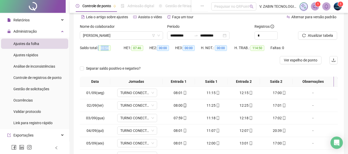
drag, startPoint x: 98, startPoint y: 48, endPoint x: 109, endPoint y: 47, distance: 10.7
click at [109, 47] on div "Saldo total: 02:54" at bounding box center [102, 48] width 44 height 6
click at [109, 47] on span "02:54" at bounding box center [105, 48] width 12 height 6
drag, startPoint x: 99, startPoint y: 48, endPoint x: 110, endPoint y: 49, distance: 11.4
click at [110, 49] on div "Saldo total: 02:54" at bounding box center [102, 48] width 44 height 6
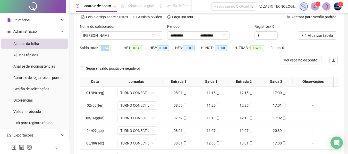
scroll to position [75, 0]
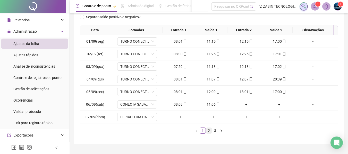
click at [207, 131] on link "2" at bounding box center [209, 131] width 6 height 6
click at [215, 131] on link "3" at bounding box center [215, 131] width 6 height 6
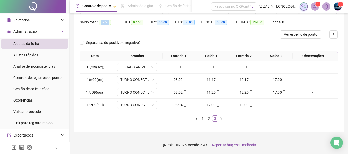
scroll to position [49, 0]
click at [211, 119] on link "2" at bounding box center [209, 119] width 6 height 6
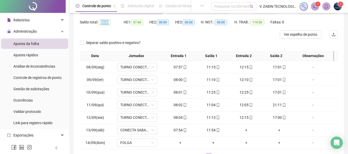
scroll to position [0, 0]
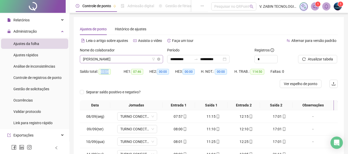
click at [118, 61] on span "[PERSON_NAME]" at bounding box center [121, 59] width 77 height 8
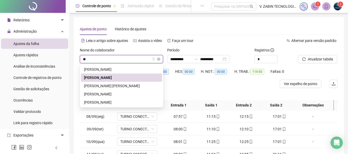
type input "***"
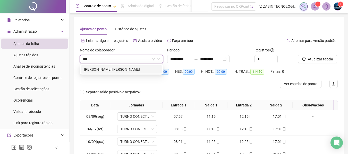
click at [123, 68] on div "[PERSON_NAME] [PERSON_NAME]" at bounding box center [121, 70] width 75 height 6
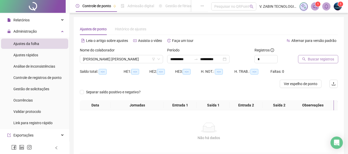
click at [300, 58] on button "Buscar registros" at bounding box center [318, 59] width 40 height 8
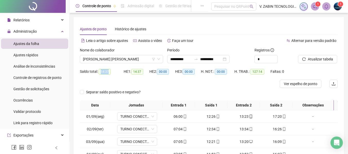
drag, startPoint x: 100, startPoint y: 72, endPoint x: 114, endPoint y: 73, distance: 13.4
click at [114, 73] on div "Saldo total: 14:37" at bounding box center [102, 72] width 44 height 6
click at [306, 84] on span "Ver espelho de ponto" at bounding box center [300, 84] width 33 height 6
click at [121, 61] on span "[PERSON_NAME] [PERSON_NAME]" at bounding box center [121, 59] width 77 height 8
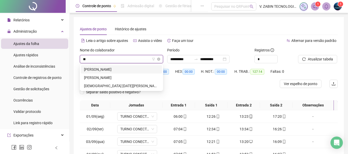
type input "***"
click at [118, 67] on div "[PERSON_NAME]" at bounding box center [121, 70] width 75 height 6
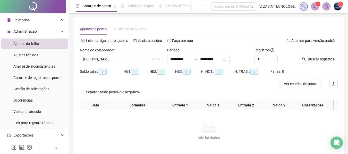
click at [314, 54] on div at bounding box center [311, 51] width 27 height 8
click at [314, 56] on button "Buscar registros" at bounding box center [318, 59] width 40 height 8
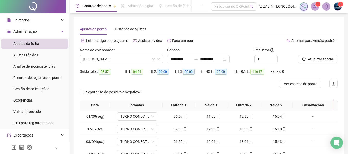
scroll to position [26, 0]
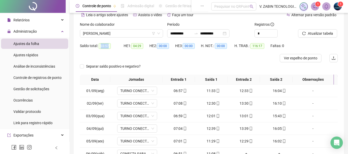
drag, startPoint x: 99, startPoint y: 47, endPoint x: 109, endPoint y: 47, distance: 9.8
click at [109, 47] on span "03:57" at bounding box center [105, 46] width 12 height 6
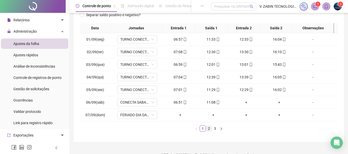
click at [208, 129] on link "2" at bounding box center [209, 129] width 6 height 6
click at [216, 129] on link "3" at bounding box center [215, 129] width 6 height 6
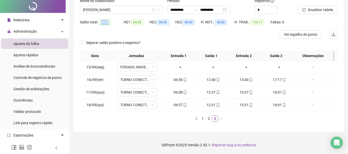
scroll to position [0, 0]
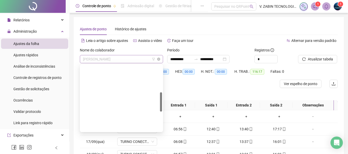
click at [114, 59] on span "[PERSON_NAME]" at bounding box center [121, 59] width 77 height 8
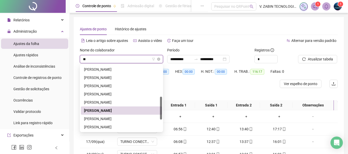
type input "***"
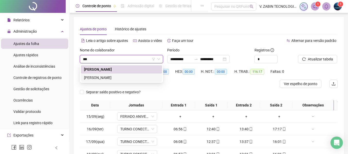
click at [91, 79] on div "[PERSON_NAME]" at bounding box center [121, 78] width 75 height 6
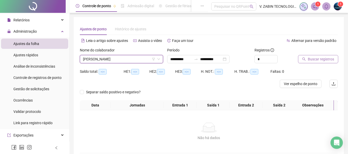
click at [306, 61] on button "Buscar registros" at bounding box center [318, 59] width 40 height 8
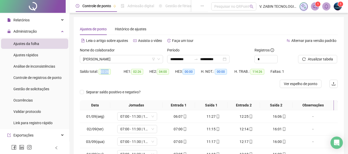
drag, startPoint x: 99, startPoint y: 72, endPoint x: 109, endPoint y: 72, distance: 10.0
click at [109, 72] on span "02:26" at bounding box center [105, 72] width 12 height 6
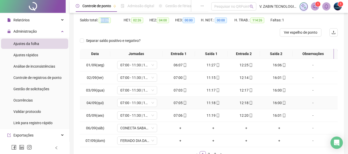
scroll to position [77, 0]
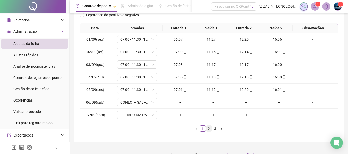
click at [208, 131] on link "2" at bounding box center [209, 129] width 6 height 6
click at [214, 129] on link "3" at bounding box center [215, 129] width 6 height 6
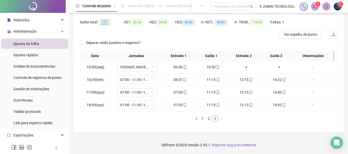
scroll to position [49, 0]
drag, startPoint x: 87, startPoint y: 68, endPoint x: 103, endPoint y: 70, distance: 16.6
click at [103, 70] on td "15/09(seg)" at bounding box center [95, 67] width 31 height 13
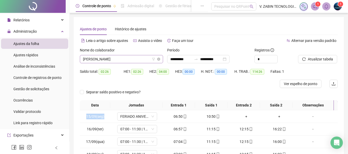
click at [110, 60] on span "[PERSON_NAME]" at bounding box center [121, 59] width 77 height 8
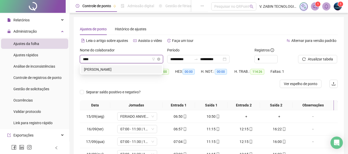
type input "*****"
click at [114, 73] on div "[PERSON_NAME]" at bounding box center [121, 69] width 81 height 8
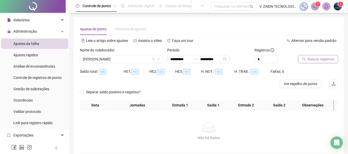
click at [319, 61] on span "Buscar registros" at bounding box center [321, 59] width 26 height 6
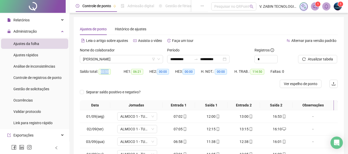
drag, startPoint x: 101, startPoint y: 72, endPoint x: 109, endPoint y: 71, distance: 8.4
click at [109, 71] on span "02:50" at bounding box center [105, 72] width 12 height 6
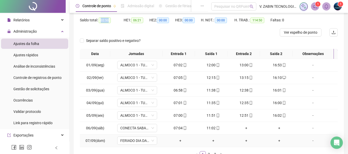
scroll to position [77, 0]
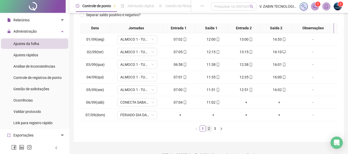
click at [210, 130] on link "2" at bounding box center [209, 129] width 6 height 6
click at [216, 129] on link "3" at bounding box center [215, 129] width 6 height 6
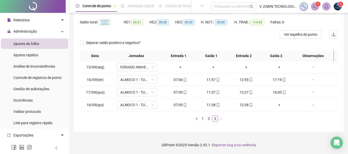
scroll to position [0, 0]
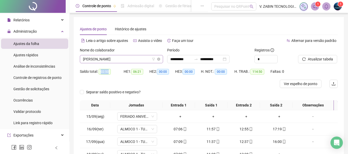
click at [105, 61] on span "[PERSON_NAME]" at bounding box center [121, 59] width 77 height 8
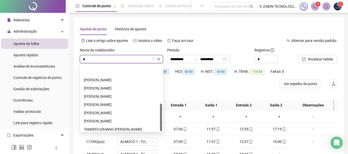
type input "**"
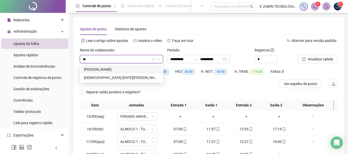
click at [106, 68] on div "[PERSON_NAME]" at bounding box center [121, 70] width 75 height 6
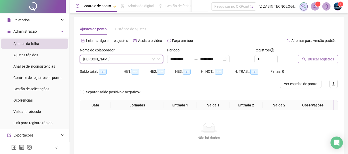
click at [321, 58] on span "Buscar registros" at bounding box center [321, 59] width 26 height 6
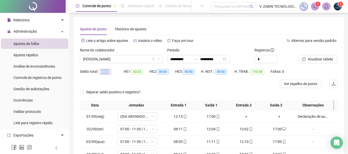
drag, startPoint x: 100, startPoint y: 70, endPoint x: 110, endPoint y: 72, distance: 10.3
click at [110, 72] on span "-01:13" at bounding box center [105, 72] width 13 height 6
click at [218, 90] on div "Separar saldo positivo e negativo?" at bounding box center [209, 94] width 258 height 12
click at [302, 85] on span "Ver espelho de ponto" at bounding box center [300, 84] width 33 height 6
click at [137, 58] on span "[PERSON_NAME]" at bounding box center [121, 59] width 77 height 8
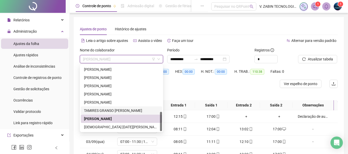
scroll to position [26, 0]
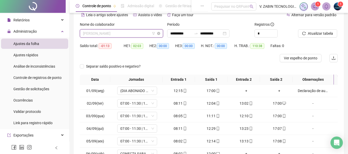
click at [116, 30] on span "[PERSON_NAME]" at bounding box center [121, 34] width 77 height 8
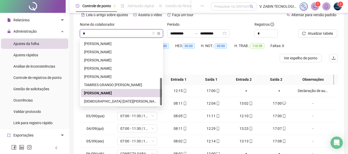
scroll to position [0, 0]
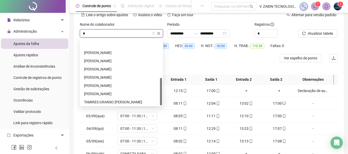
type input "**"
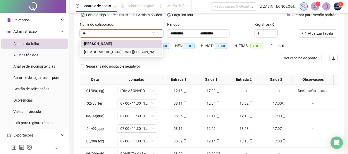
click at [113, 52] on div "[DEMOGRAPHIC_DATA] [DATE][PERSON_NAME]" at bounding box center [121, 52] width 75 height 6
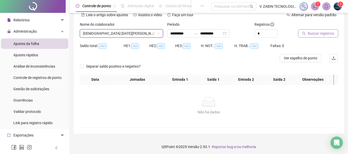
click at [316, 31] on span "Buscar registros" at bounding box center [321, 34] width 26 height 6
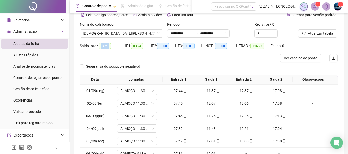
drag, startPoint x: 99, startPoint y: 46, endPoint x: 108, endPoint y: 46, distance: 8.8
click at [108, 46] on span "04:29" at bounding box center [105, 46] width 12 height 6
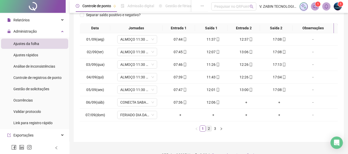
click at [208, 126] on li "2" at bounding box center [209, 129] width 6 height 6
click at [215, 129] on link "3" at bounding box center [215, 129] width 6 height 6
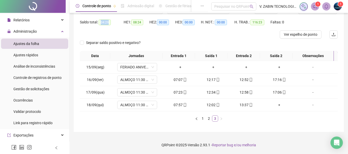
scroll to position [49, 0]
click at [208, 120] on link "2" at bounding box center [209, 119] width 6 height 6
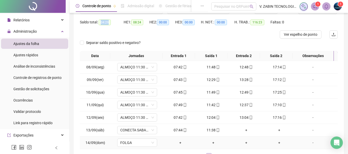
scroll to position [75, 0]
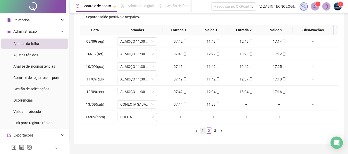
click at [201, 129] on link "1" at bounding box center [203, 131] width 6 height 6
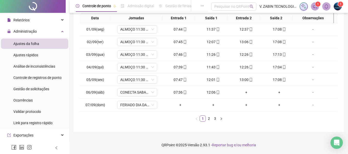
scroll to position [62, 0]
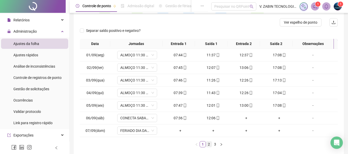
click at [207, 142] on link "2" at bounding box center [209, 145] width 6 height 6
click at [215, 143] on link "3" at bounding box center [215, 145] width 6 height 6
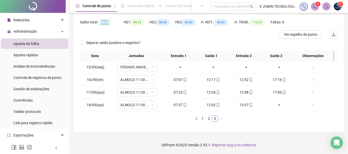
scroll to position [24, 0]
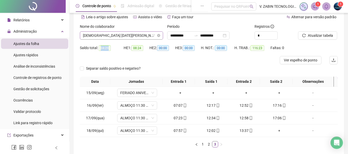
click at [103, 37] on span "[DEMOGRAPHIC_DATA] [DATE][PERSON_NAME]" at bounding box center [121, 36] width 77 height 8
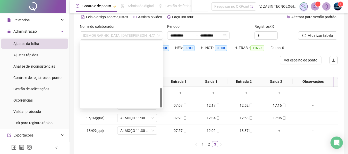
scroll to position [157, 0]
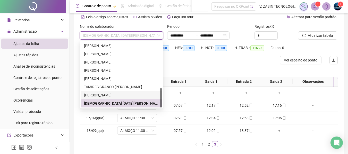
click at [109, 95] on div "[PERSON_NAME]" at bounding box center [121, 95] width 75 height 6
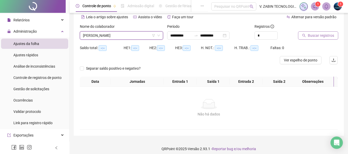
click at [313, 37] on span "Buscar registros" at bounding box center [321, 36] width 26 height 6
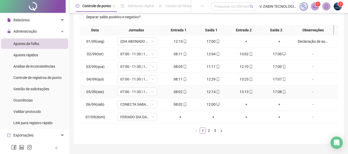
scroll to position [87, 0]
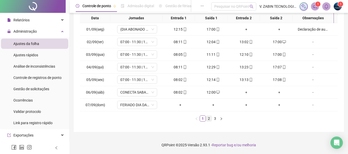
click at [208, 119] on link "2" at bounding box center [209, 119] width 6 height 6
click at [215, 119] on link "3" at bounding box center [215, 119] width 6 height 6
